Goal: Task Accomplishment & Management: Use online tool/utility

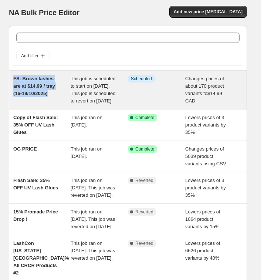
drag, startPoint x: 11, startPoint y: 74, endPoint x: 43, endPoint y: 94, distance: 38.4
click at [43, 94] on div "FS: Brown lashes are at $14.99 / tray (16-19/10/2025) This job is scheduled to …" at bounding box center [128, 90] width 238 height 38
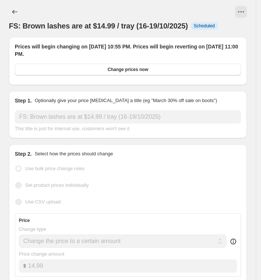
select select "collection"
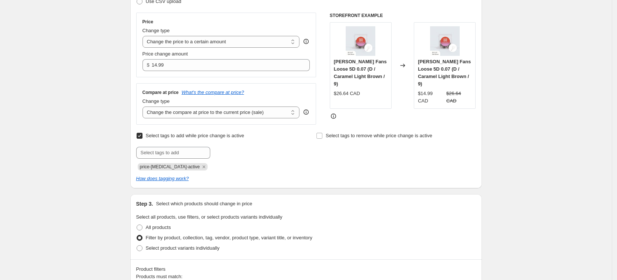
scroll to position [185, 0]
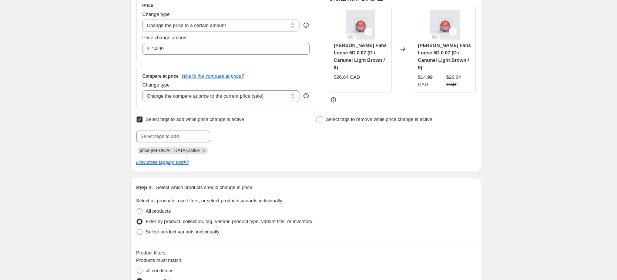
click at [142, 121] on input "Select tags to add while price change is active" at bounding box center [140, 120] width 6 height 6
checkbox input "false"
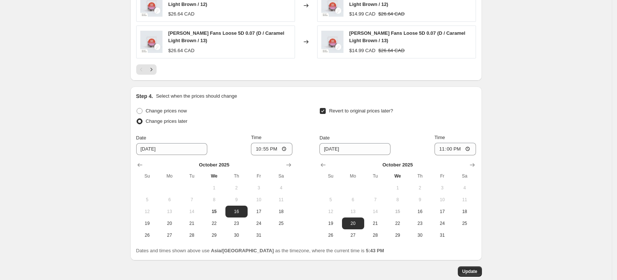
scroll to position [658, 0]
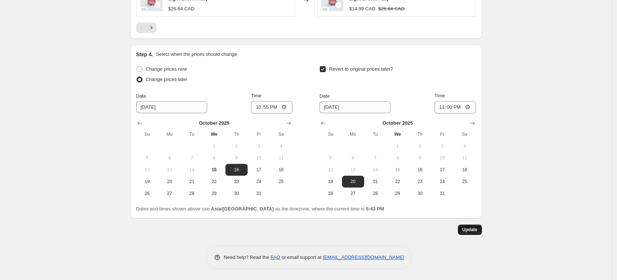
click at [266, 229] on button "Update" at bounding box center [470, 230] width 24 height 10
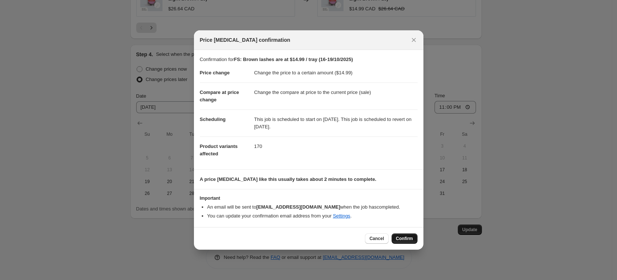
click at [266, 238] on span "Confirm" at bounding box center [404, 239] width 17 height 6
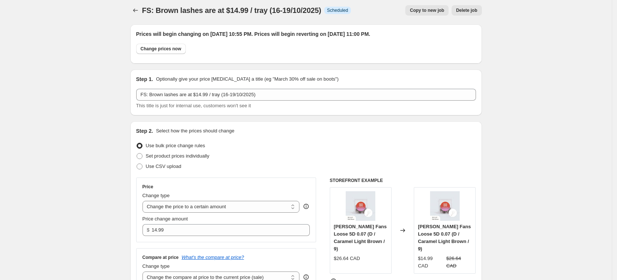
scroll to position [0, 0]
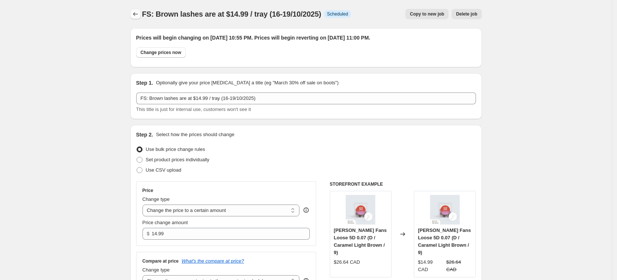
click at [136, 13] on icon "Price change jobs" at bounding box center [135, 13] width 7 height 7
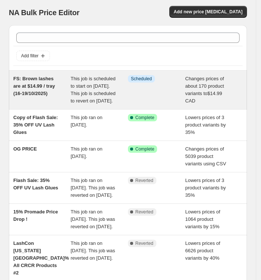
click at [38, 85] on span "FS: Brown lashes are at $14.99 / tray (16-19/10/2025)" at bounding box center [34, 86] width 42 height 20
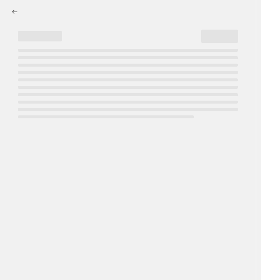
select select "collection"
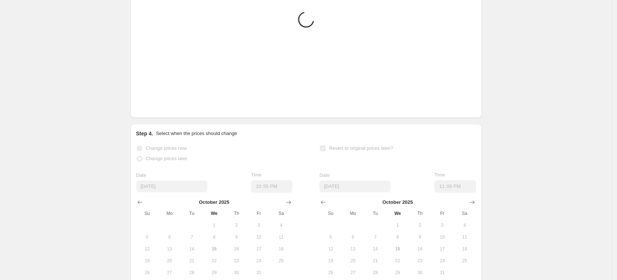
scroll to position [646, 0]
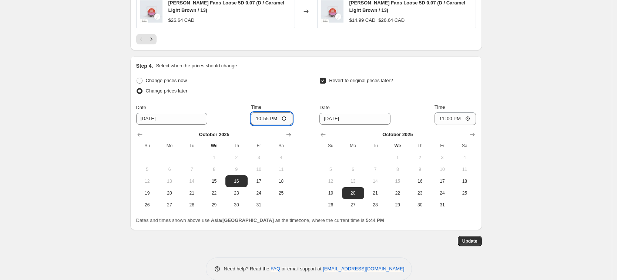
click at [266, 121] on input "22:55" at bounding box center [271, 119] width 41 height 13
type input "10:55"
click at [266, 120] on input "23:00" at bounding box center [455, 119] width 41 height 13
type input "11:00"
click at [266, 245] on button "Update" at bounding box center [470, 241] width 24 height 10
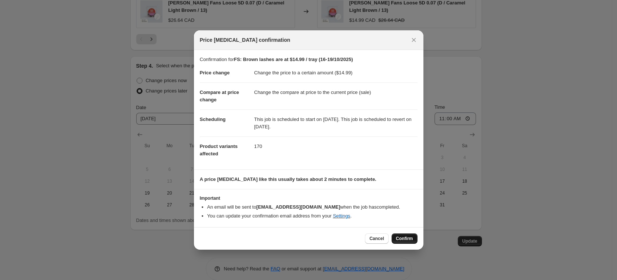
click at [266, 239] on span "Confirm" at bounding box center [404, 239] width 17 height 6
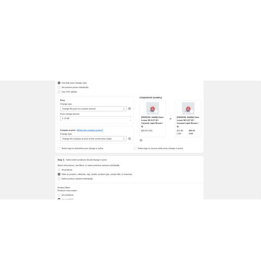
scroll to position [0, 0]
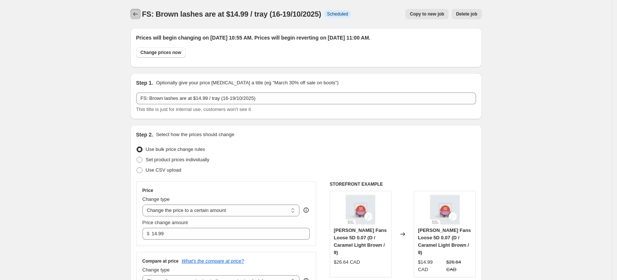
click at [136, 14] on icon "Price change jobs" at bounding box center [135, 14] width 5 height 4
